Goal: Task Accomplishment & Management: Complete application form

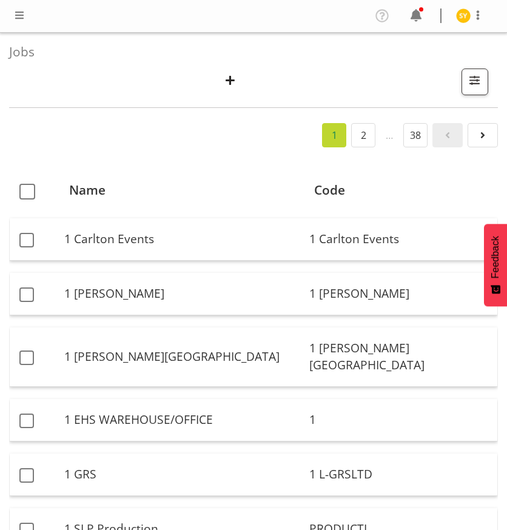
click at [234, 82] on span "button" at bounding box center [230, 80] width 16 height 16
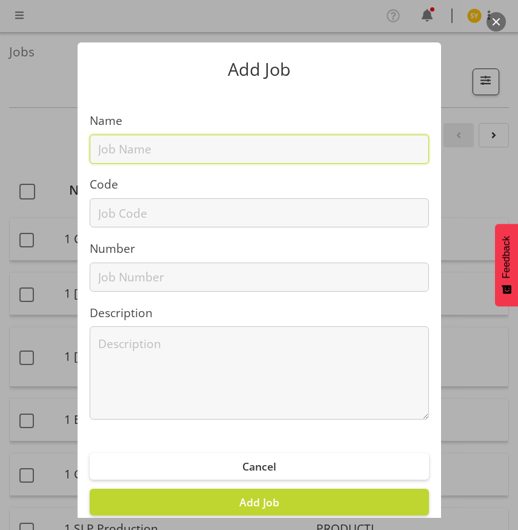
click at [156, 155] on input "text" at bounding box center [259, 149] width 339 height 29
paste input "4250901A"
type input "4250901A"
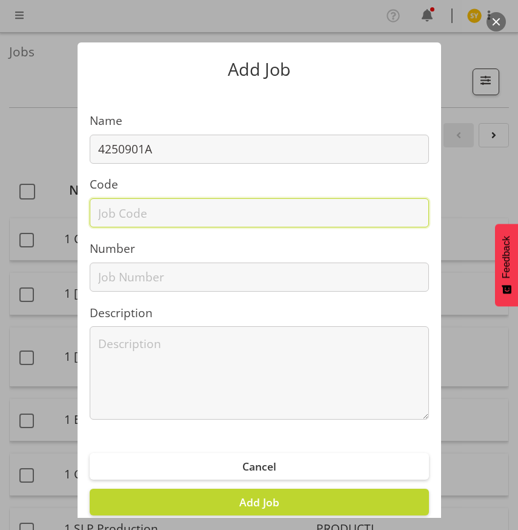
click at [104, 210] on input "text" at bounding box center [259, 212] width 339 height 29
paste input "4250901A"
type input "4250901A"
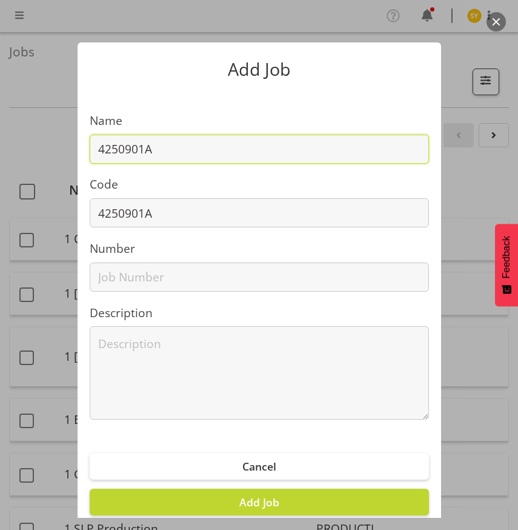
click at [201, 149] on input "4250901A" at bounding box center [259, 149] width 339 height 29
paste input "Atturra @ AHISA 2025"
drag, startPoint x: 304, startPoint y: 148, endPoint x: -128, endPoint y: 149, distance: 432.2
click at [0, 149] on html "COAST GROUP Profile Log Out Jobs Search Showing active jobs Showing running job…" at bounding box center [259, 265] width 518 height 530
type input "4250901A - Atturra @ AHISA 2025"
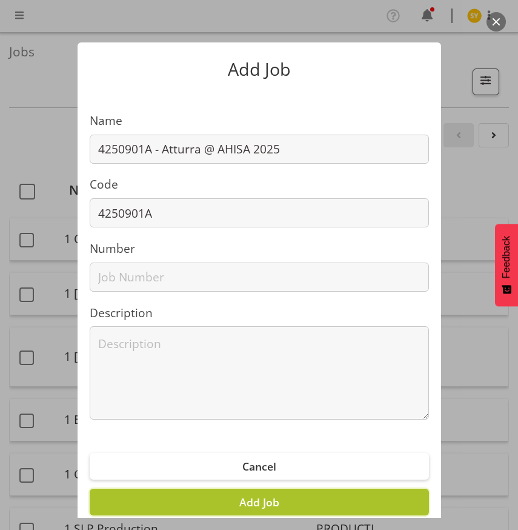
click at [267, 499] on span "Add Job" at bounding box center [259, 502] width 40 height 15
